Goal: Transaction & Acquisition: Purchase product/service

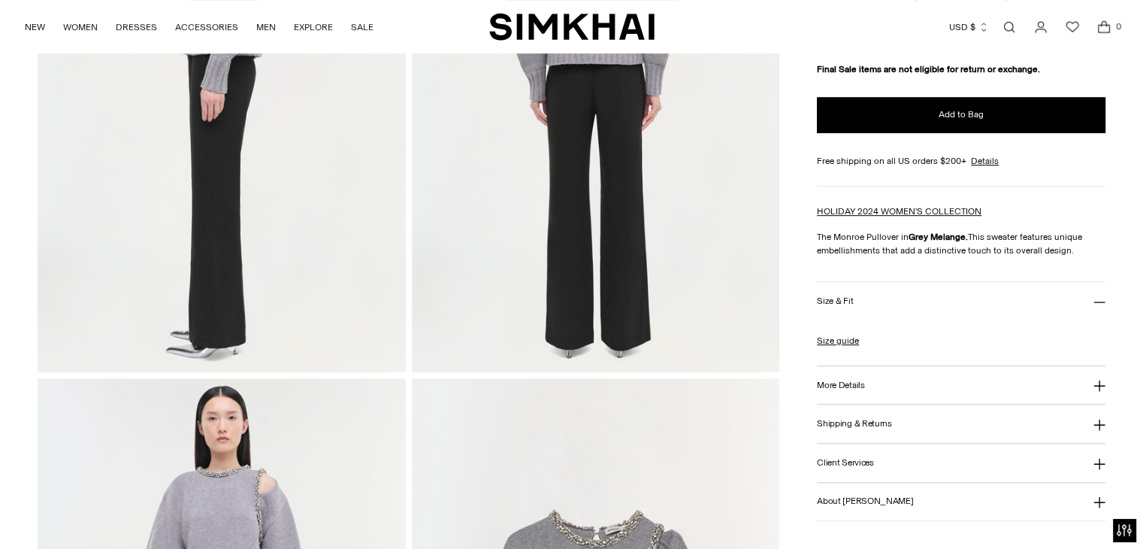
scroll to position [858, 0]
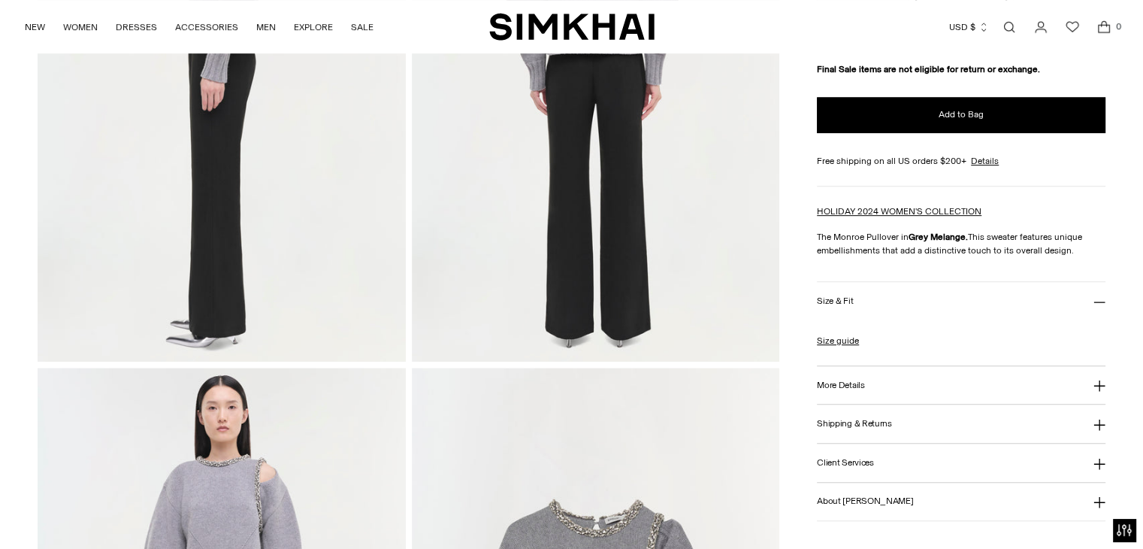
click at [832, 423] on h3 "Shipping & Returns" at bounding box center [854, 424] width 75 height 10
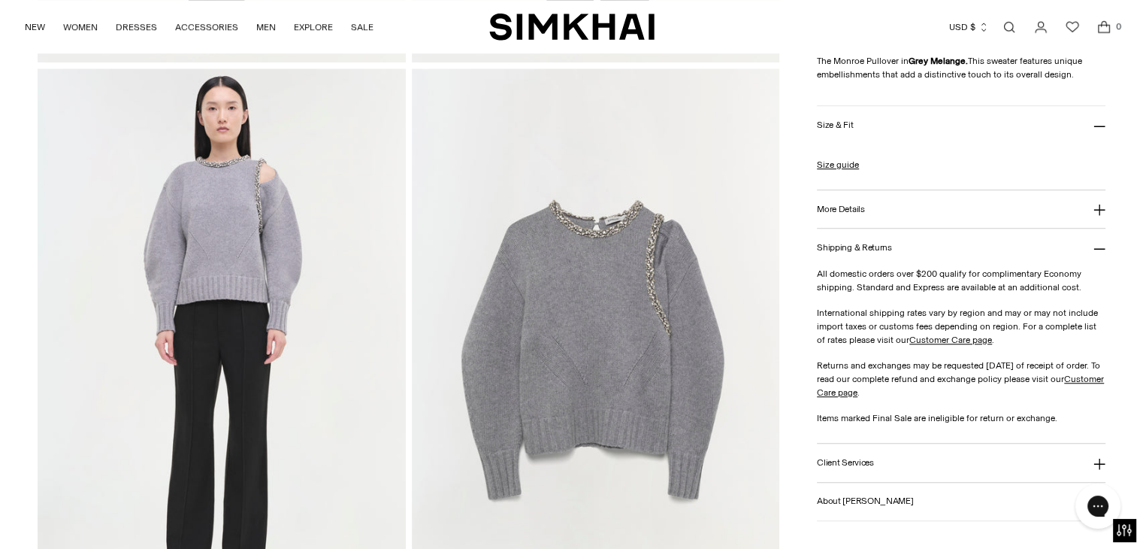
scroll to position [1158, 0]
click at [845, 460] on h3 "Client Services" at bounding box center [845, 463] width 57 height 10
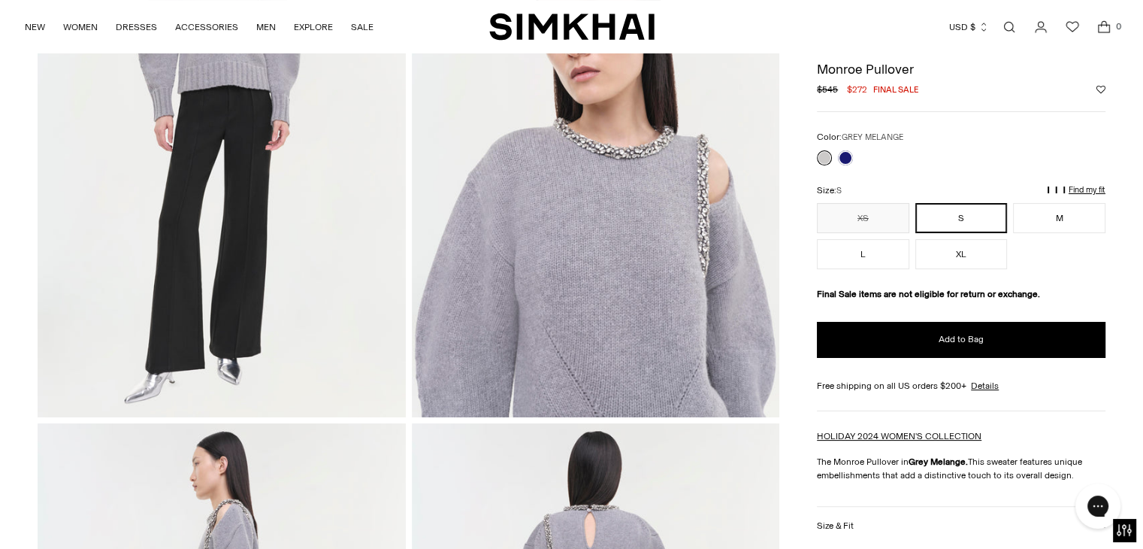
scroll to position [0, 0]
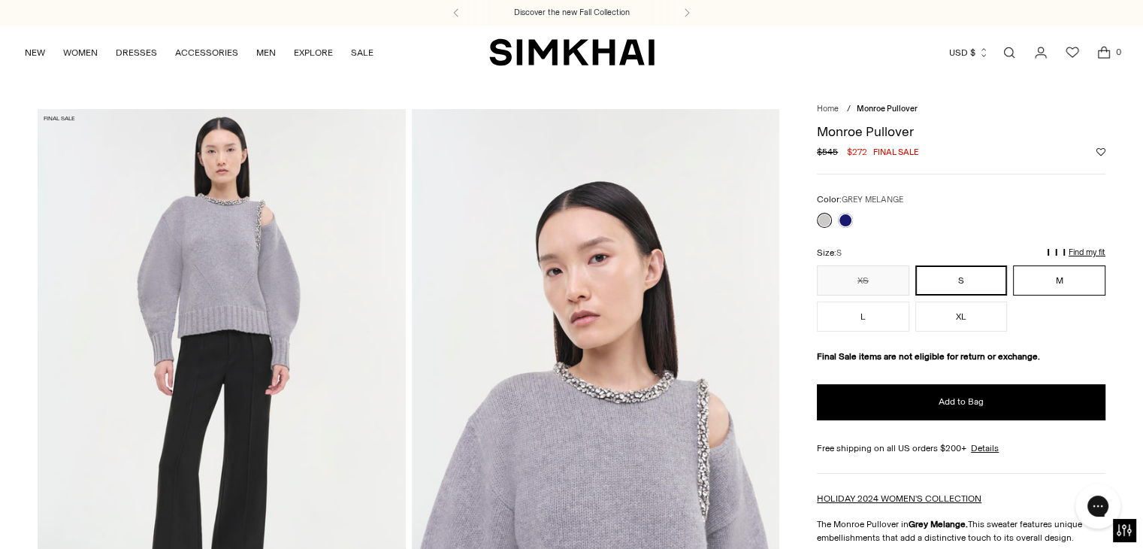
click at [1059, 280] on button "M" at bounding box center [1059, 280] width 92 height 30
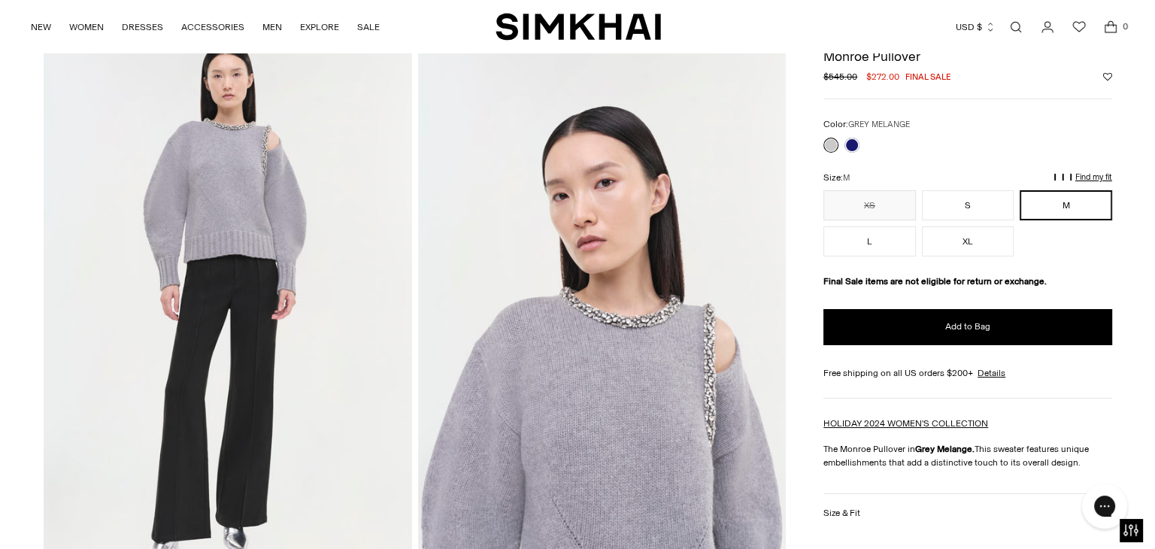
scroll to position [84, 0]
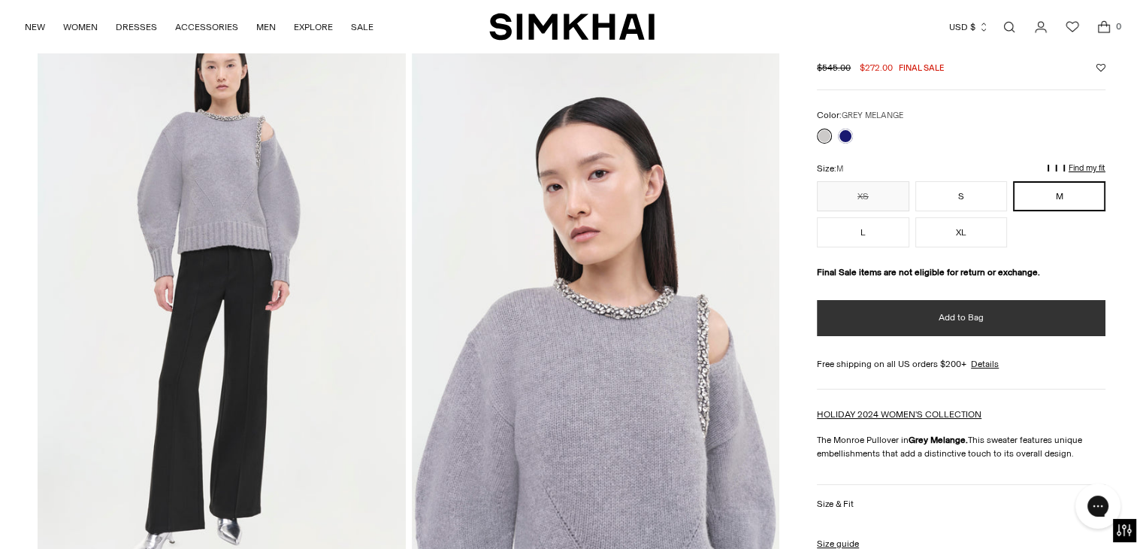
click at [1016, 316] on button "Add to Bag" at bounding box center [961, 318] width 289 height 36
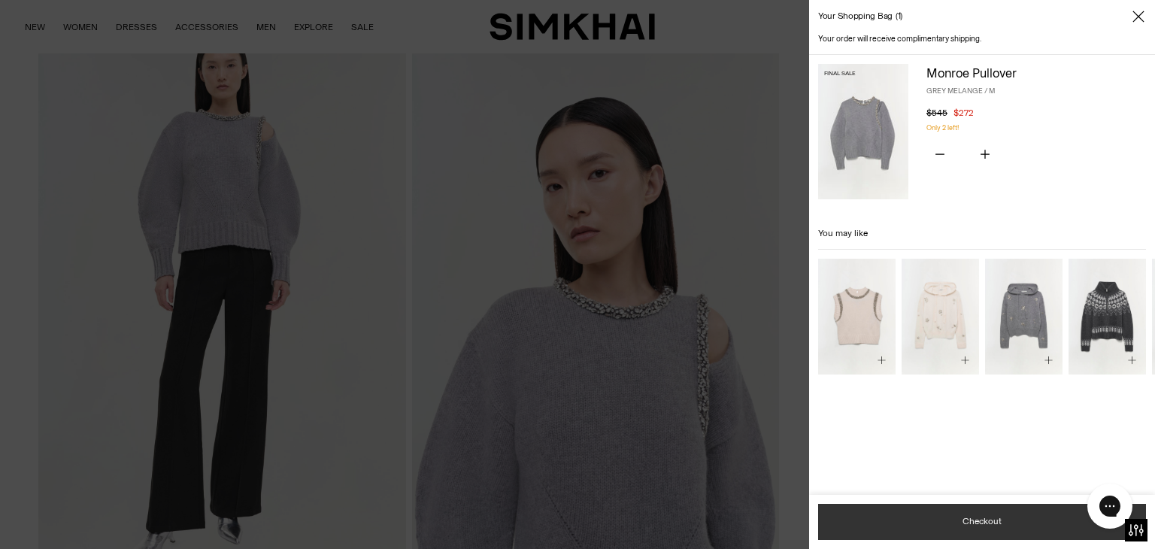
click at [1007, 516] on button "Checkout" at bounding box center [982, 522] width 328 height 36
